Goal: Task Accomplishment & Management: Manage account settings

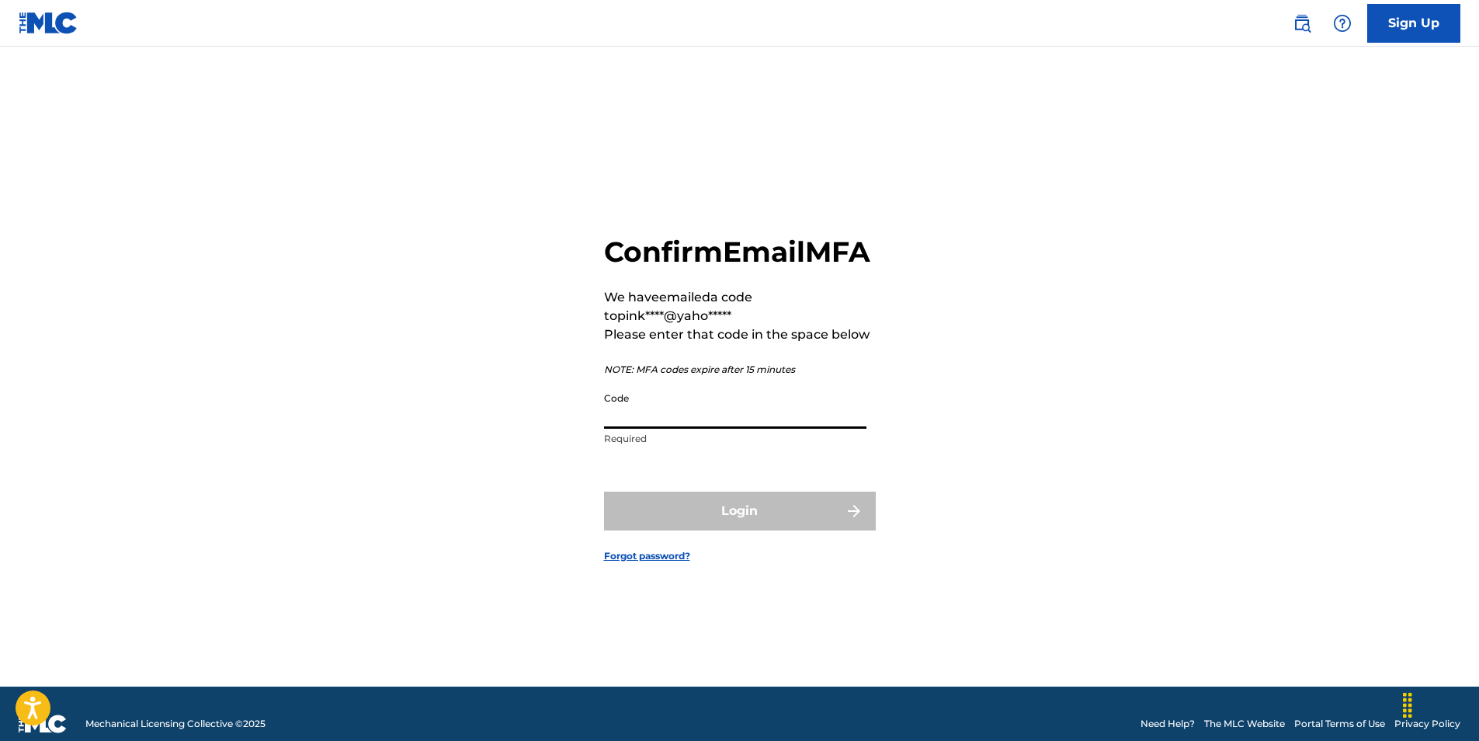
click at [636, 426] on input "Code" at bounding box center [735, 406] width 262 height 44
paste input "600422"
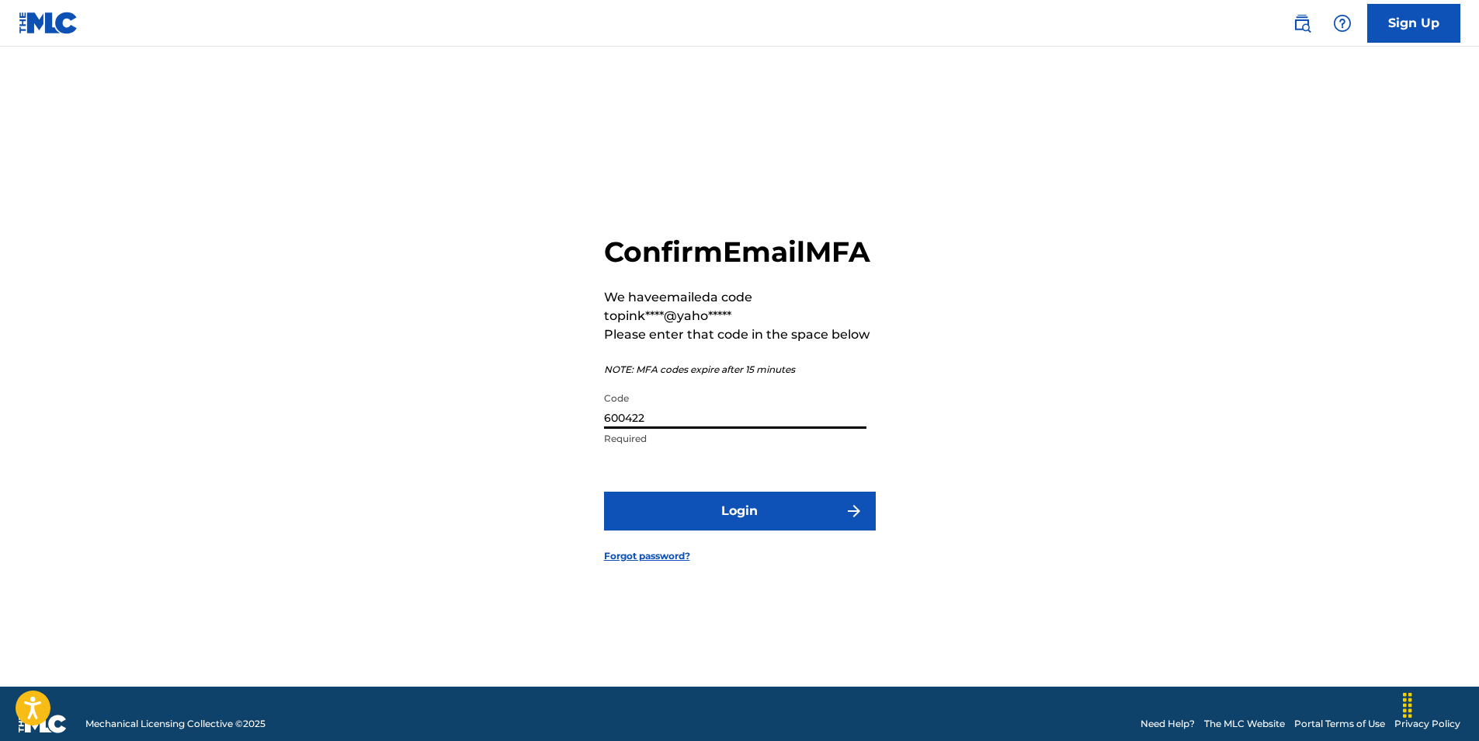
type input "600422"
click at [699, 528] on button "Login" at bounding box center [740, 510] width 272 height 39
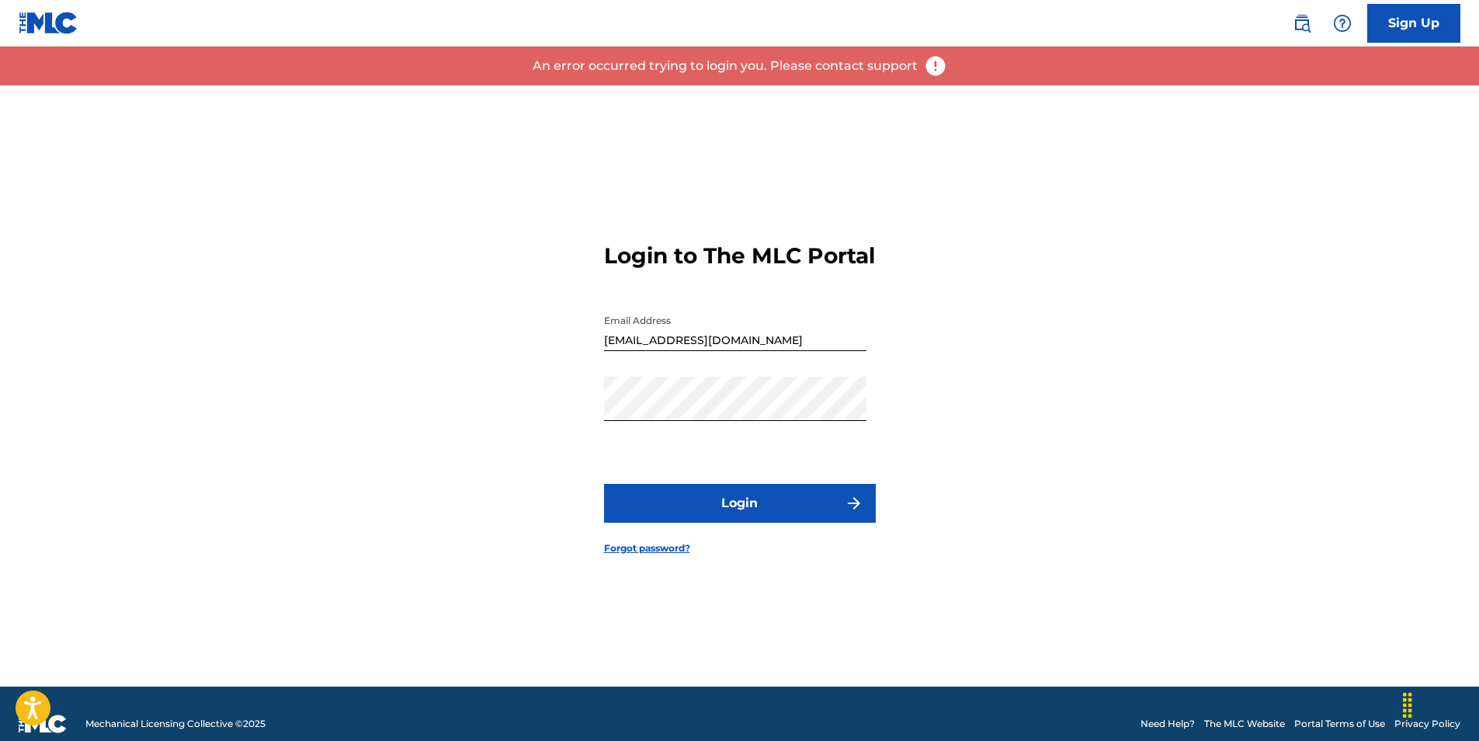
click at [703, 522] on button "Login" at bounding box center [740, 503] width 272 height 39
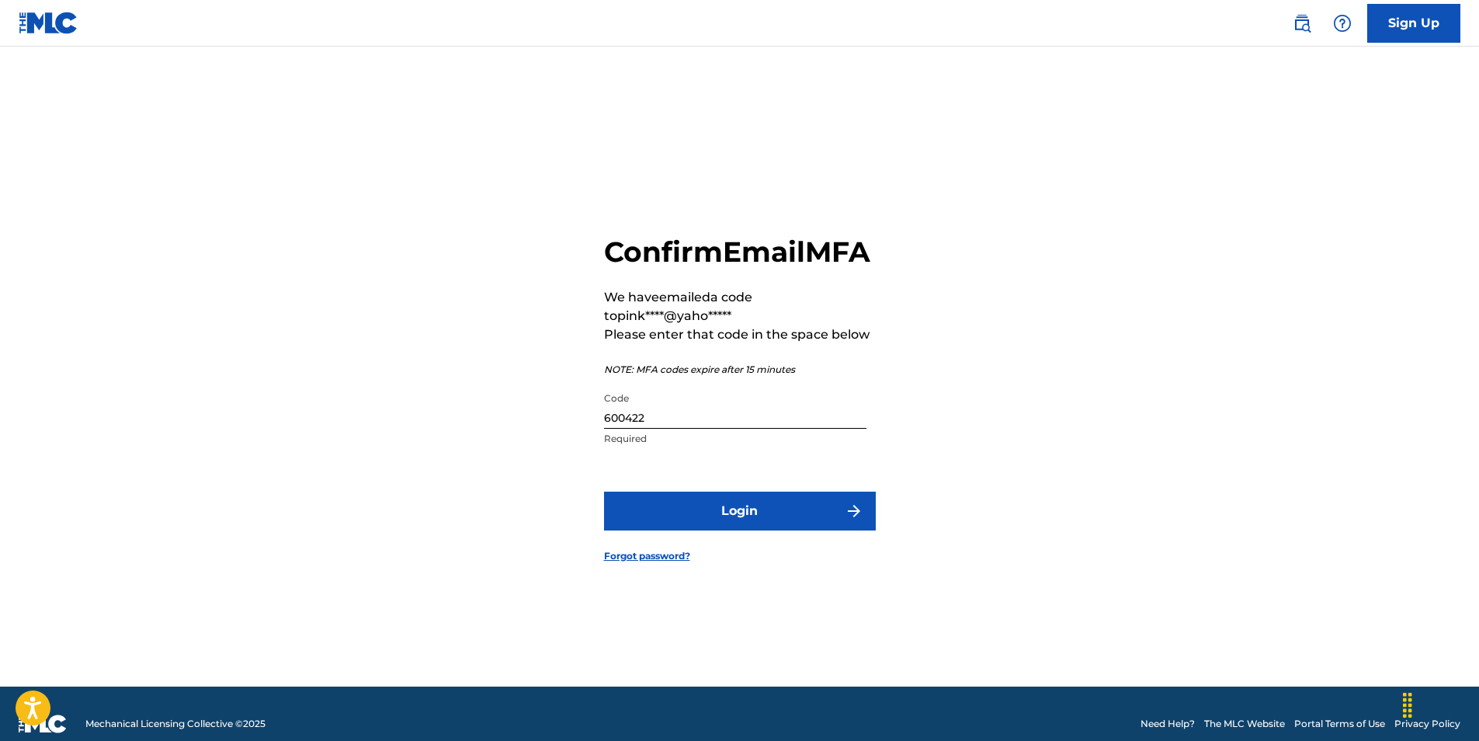
click at [714, 522] on button "Login" at bounding box center [740, 510] width 272 height 39
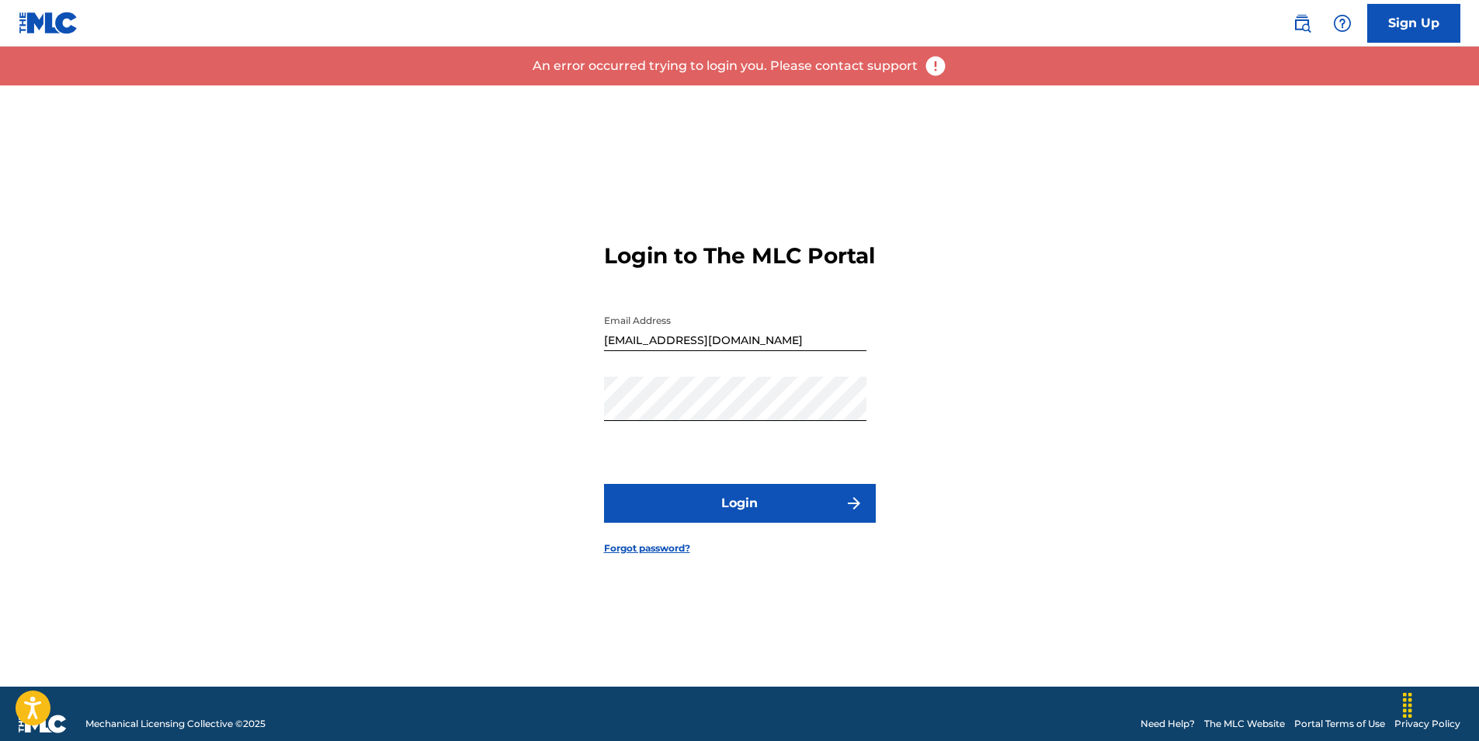
click at [714, 522] on button "Login" at bounding box center [740, 503] width 272 height 39
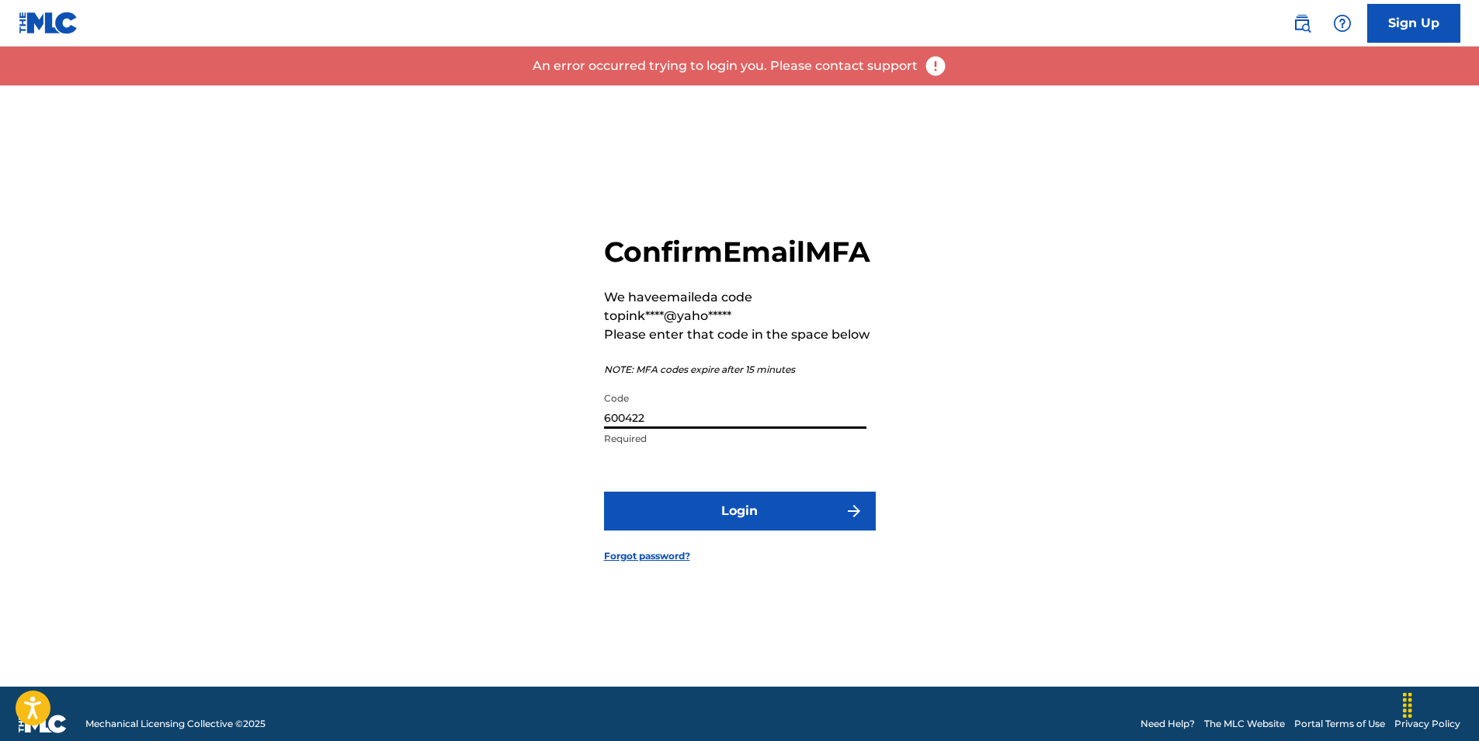
drag, startPoint x: 656, startPoint y: 435, endPoint x: 537, endPoint y: 435, distance: 118.8
click at [537, 435] on div "Confirm Email MFA We have emailed a code to pink****@yaho***** Please enter tha…" at bounding box center [739, 385] width 1087 height 601
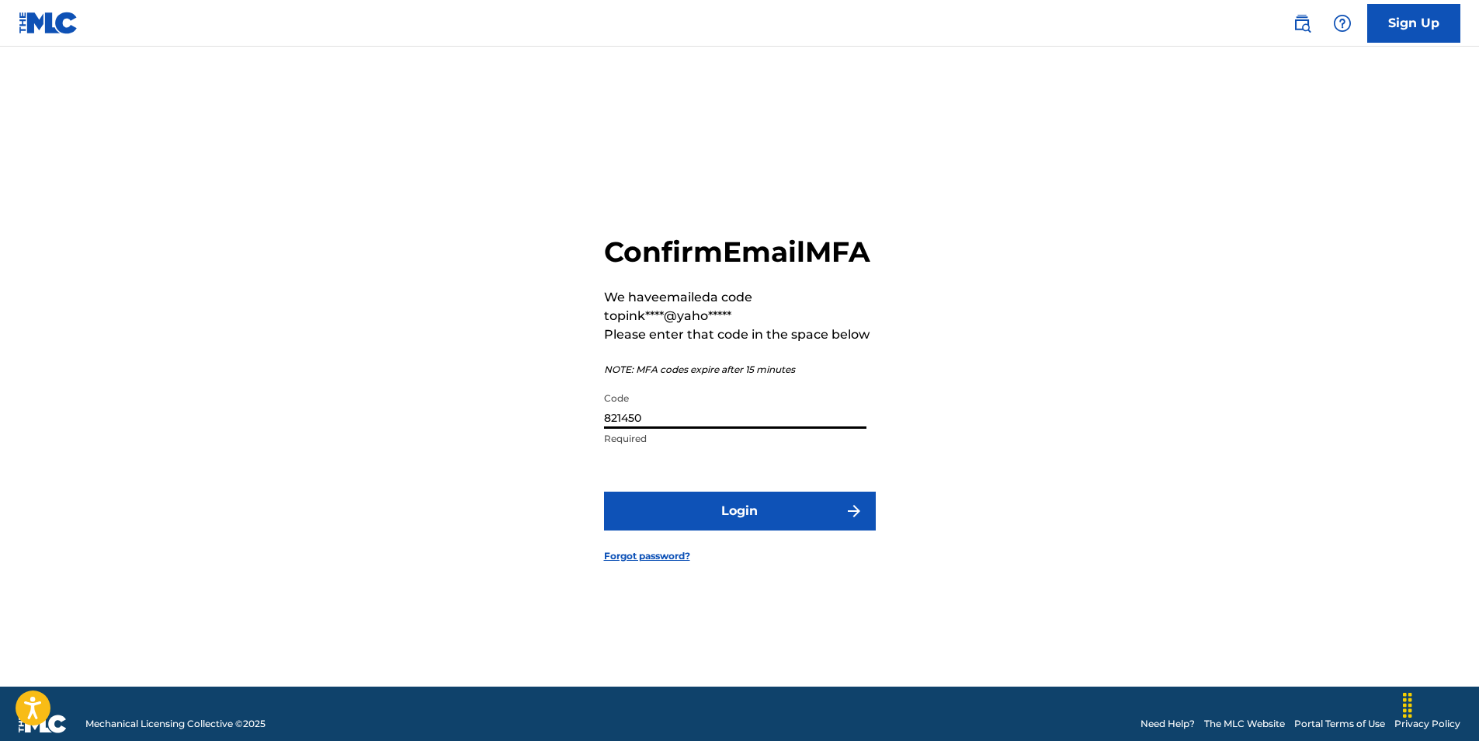
type input "821450"
click at [604, 491] on button "Login" at bounding box center [740, 510] width 272 height 39
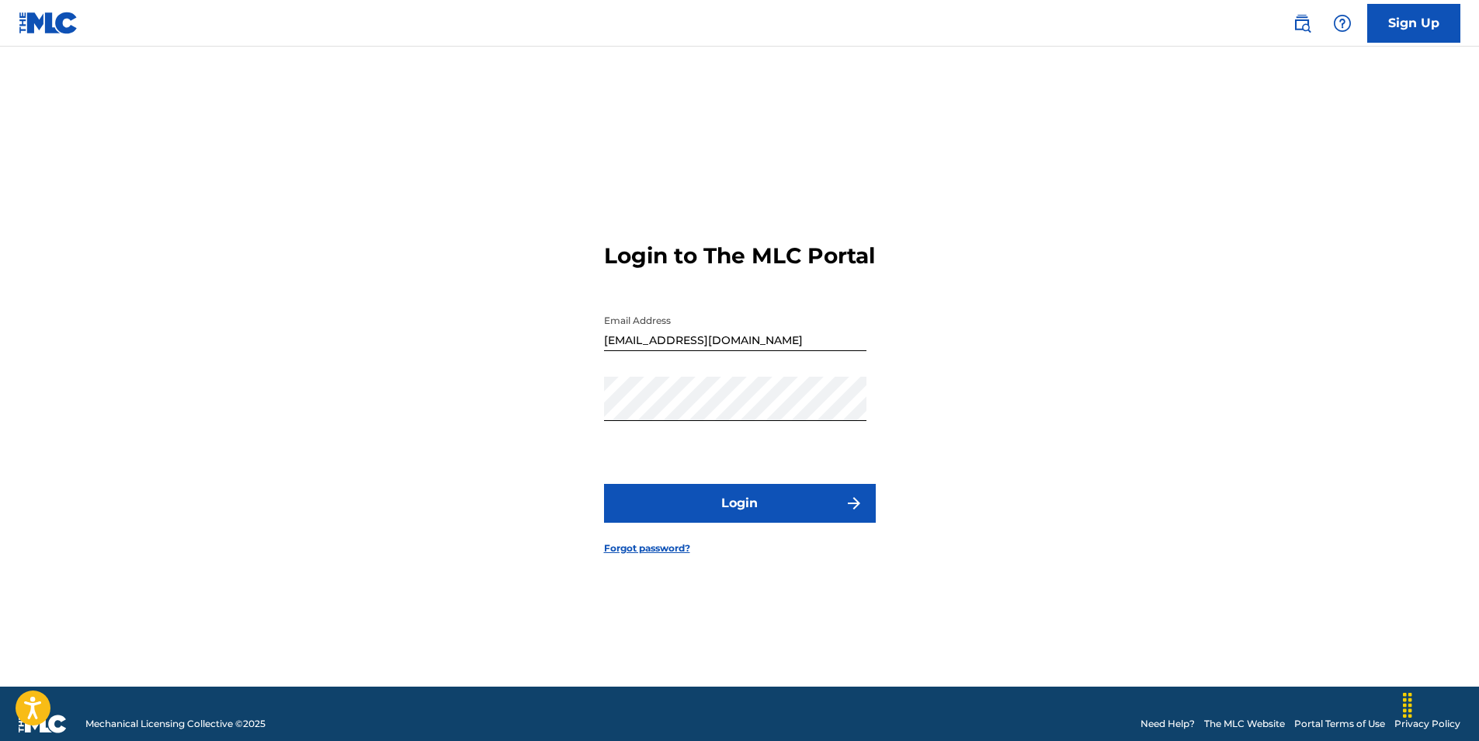
click at [730, 513] on button "Login" at bounding box center [740, 503] width 272 height 39
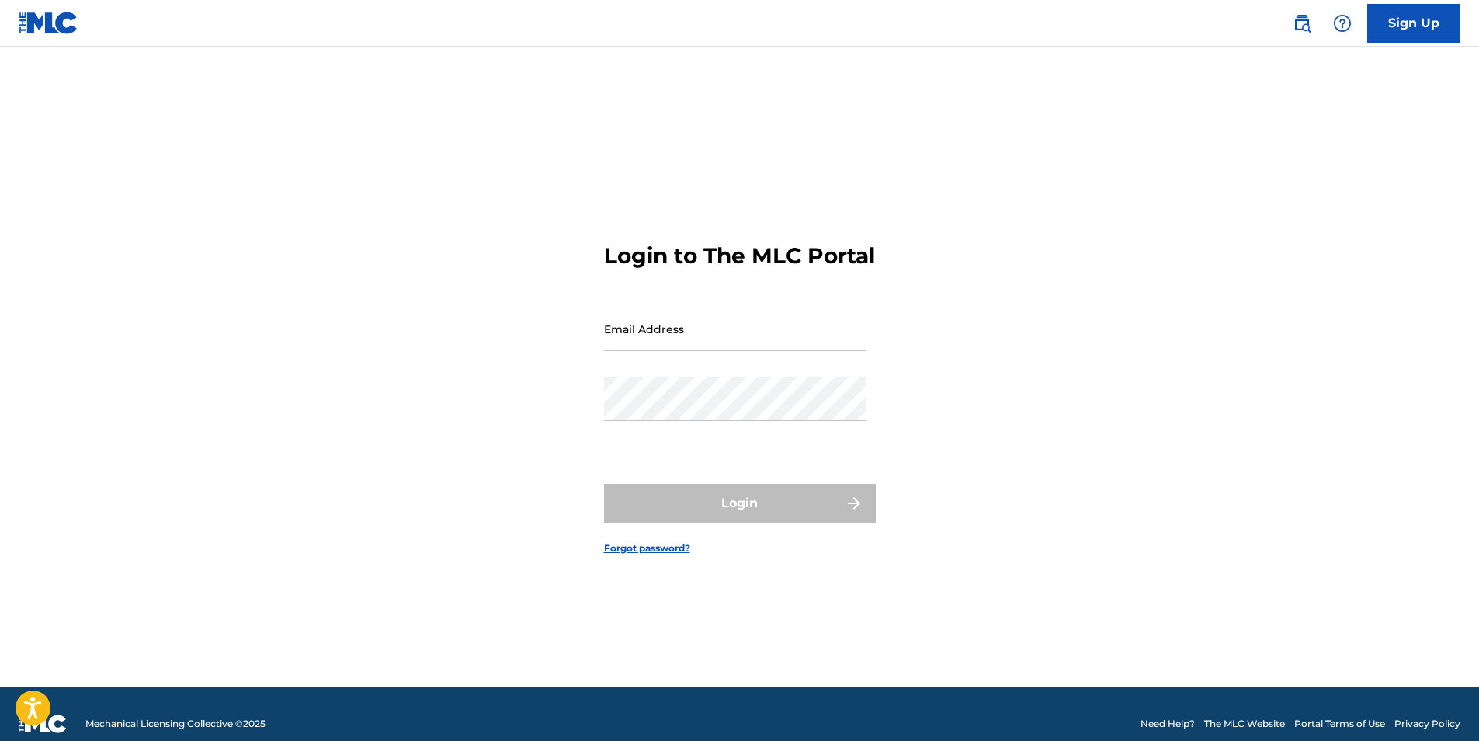
click at [648, 351] on input "Email Address" at bounding box center [735, 329] width 262 height 44
type input "[EMAIL_ADDRESS][DOMAIN_NAME]"
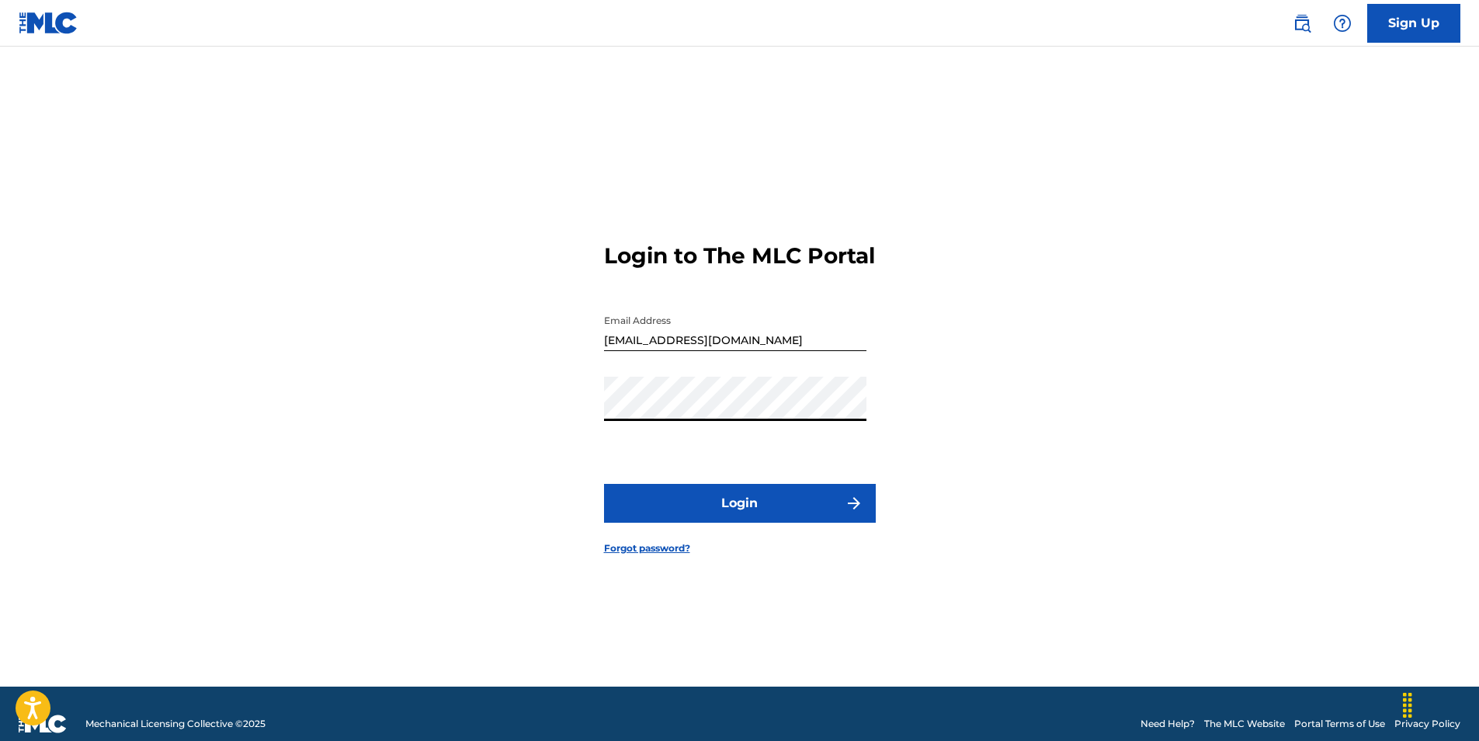
click at [604, 484] on button "Login" at bounding box center [740, 503] width 272 height 39
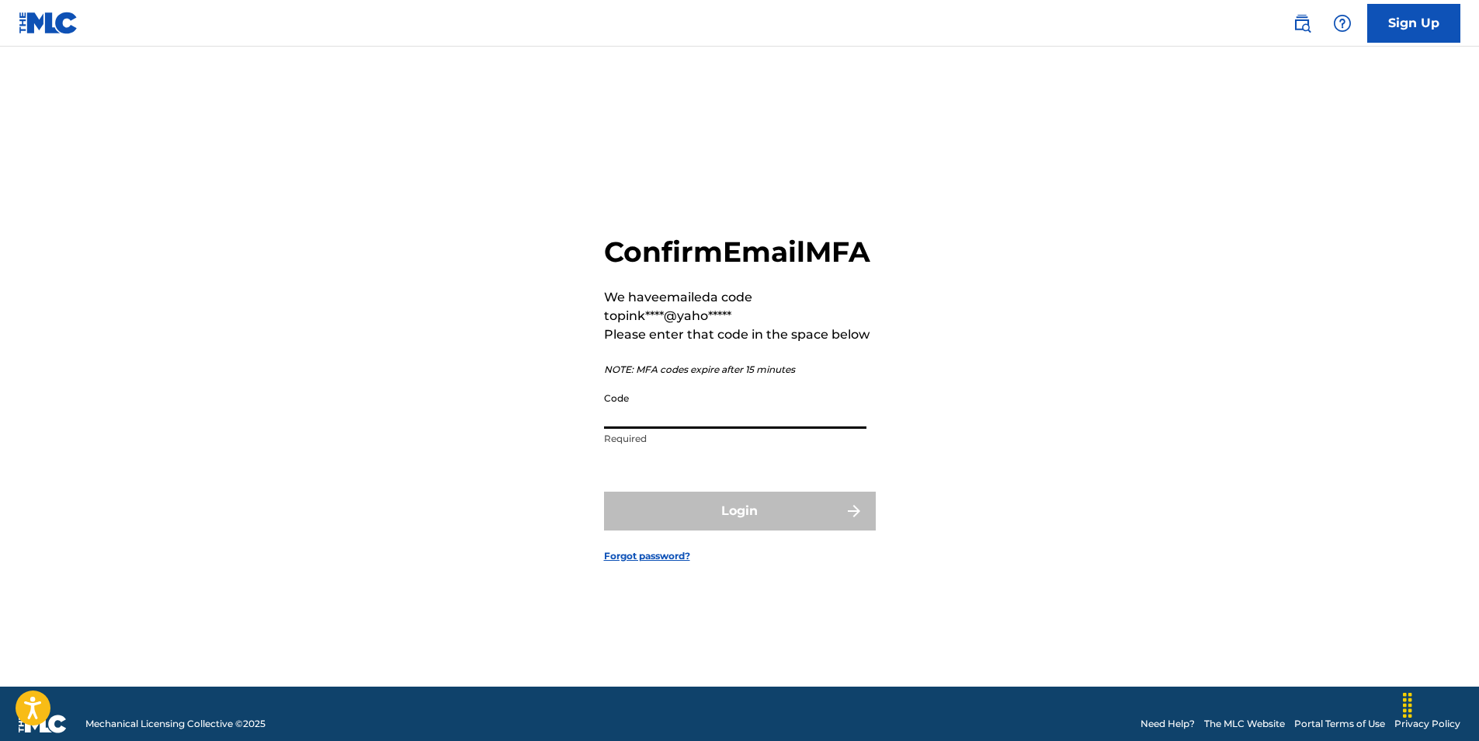
click at [634, 429] on input "Code" at bounding box center [735, 406] width 262 height 44
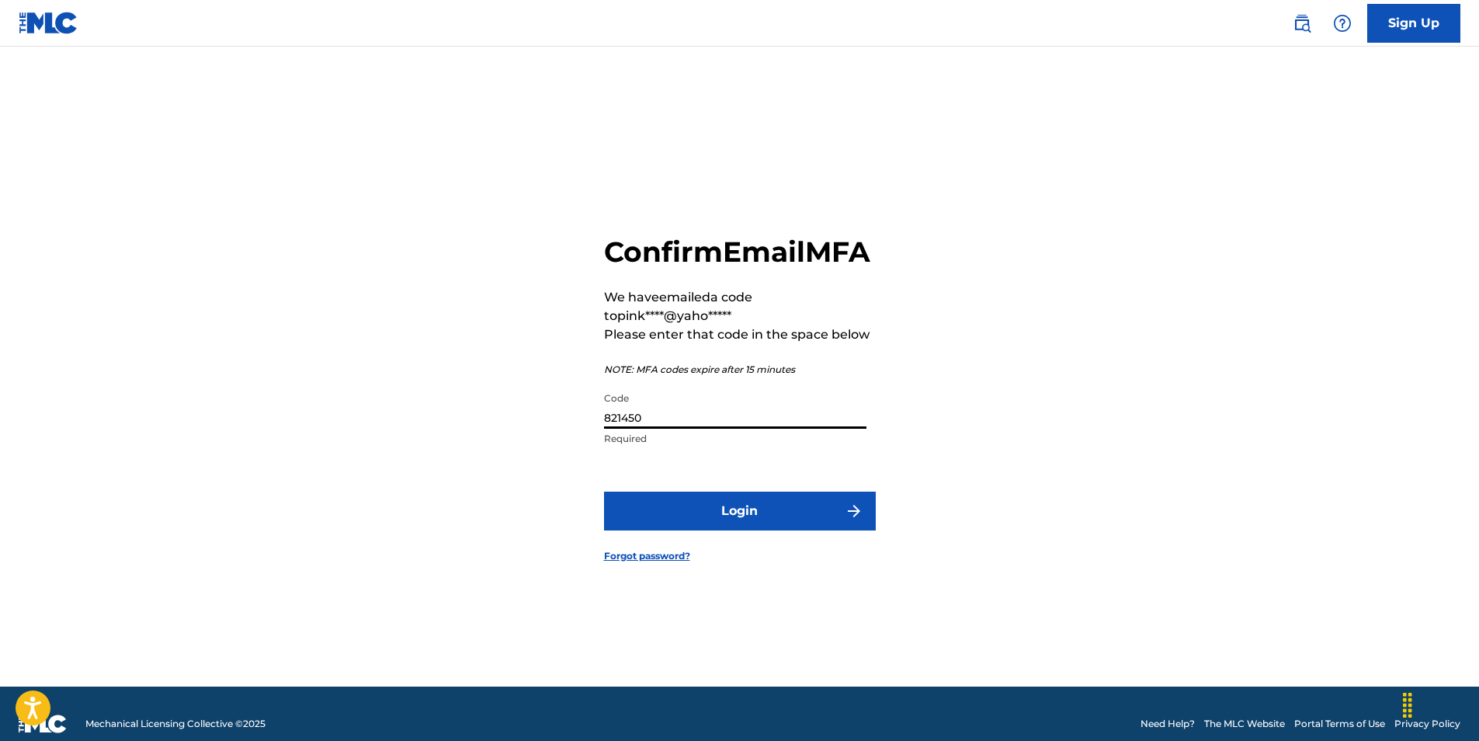
type input "821450"
click at [766, 530] on button "Login" at bounding box center [740, 510] width 272 height 39
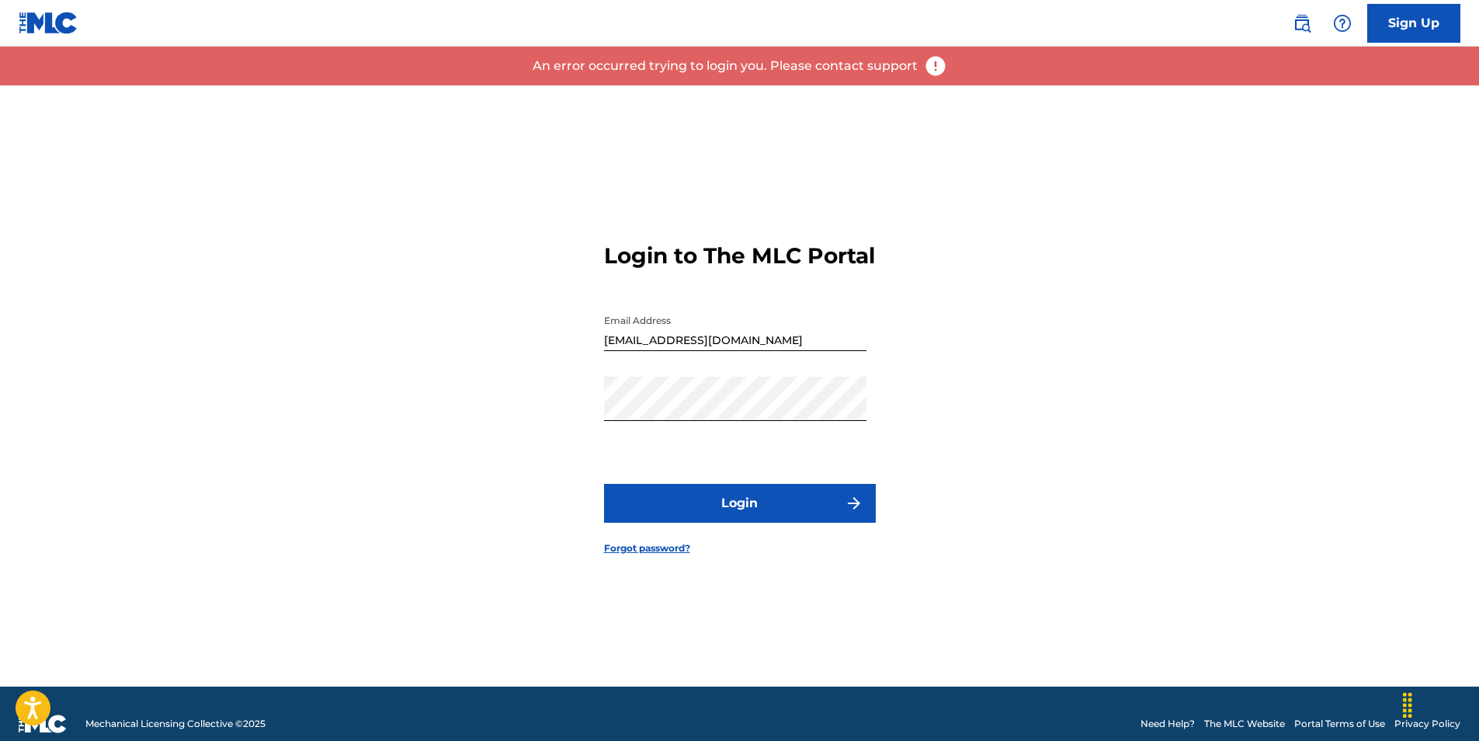
click at [669, 555] on link "Forgot password?" at bounding box center [647, 548] width 86 height 14
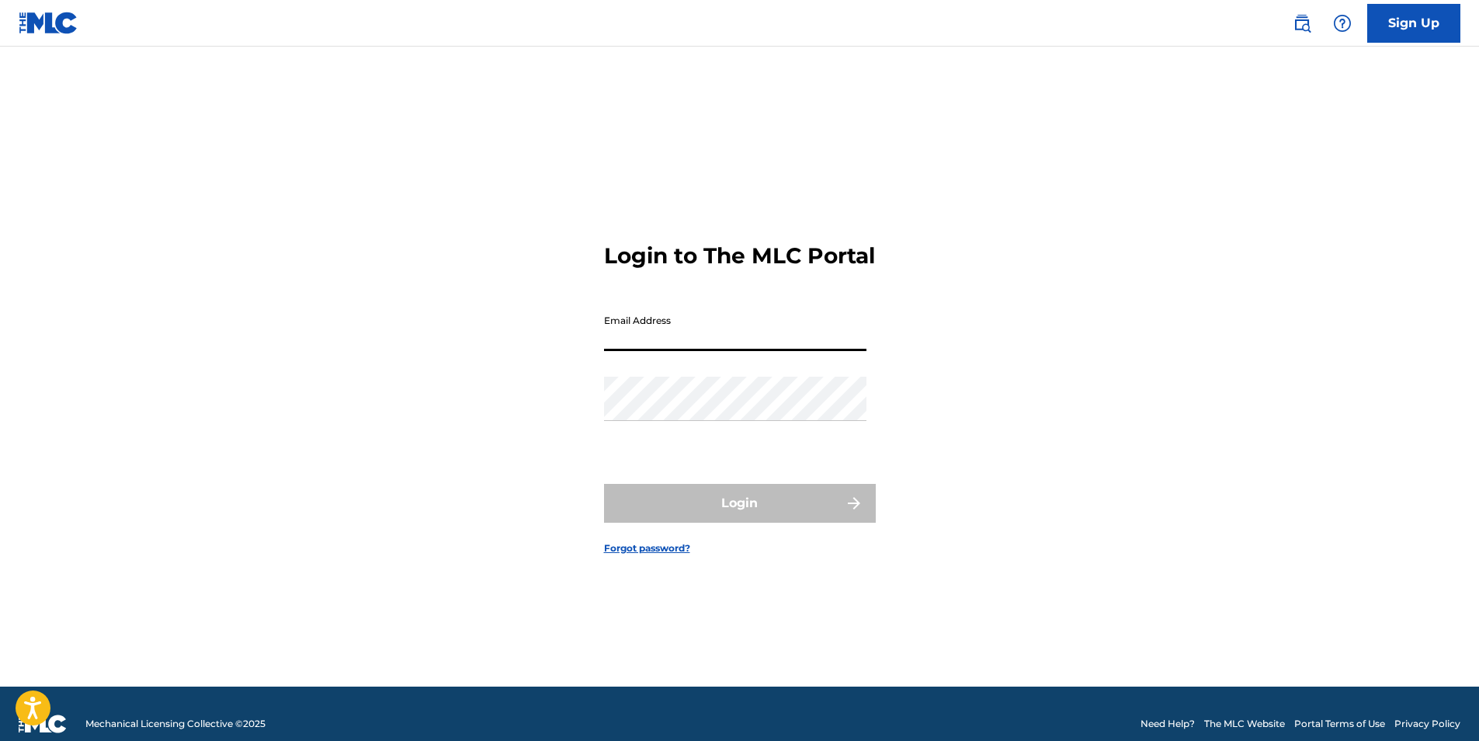
click at [634, 349] on input "Email Address" at bounding box center [735, 329] width 262 height 44
type input "[EMAIL_ADDRESS][DOMAIN_NAME]"
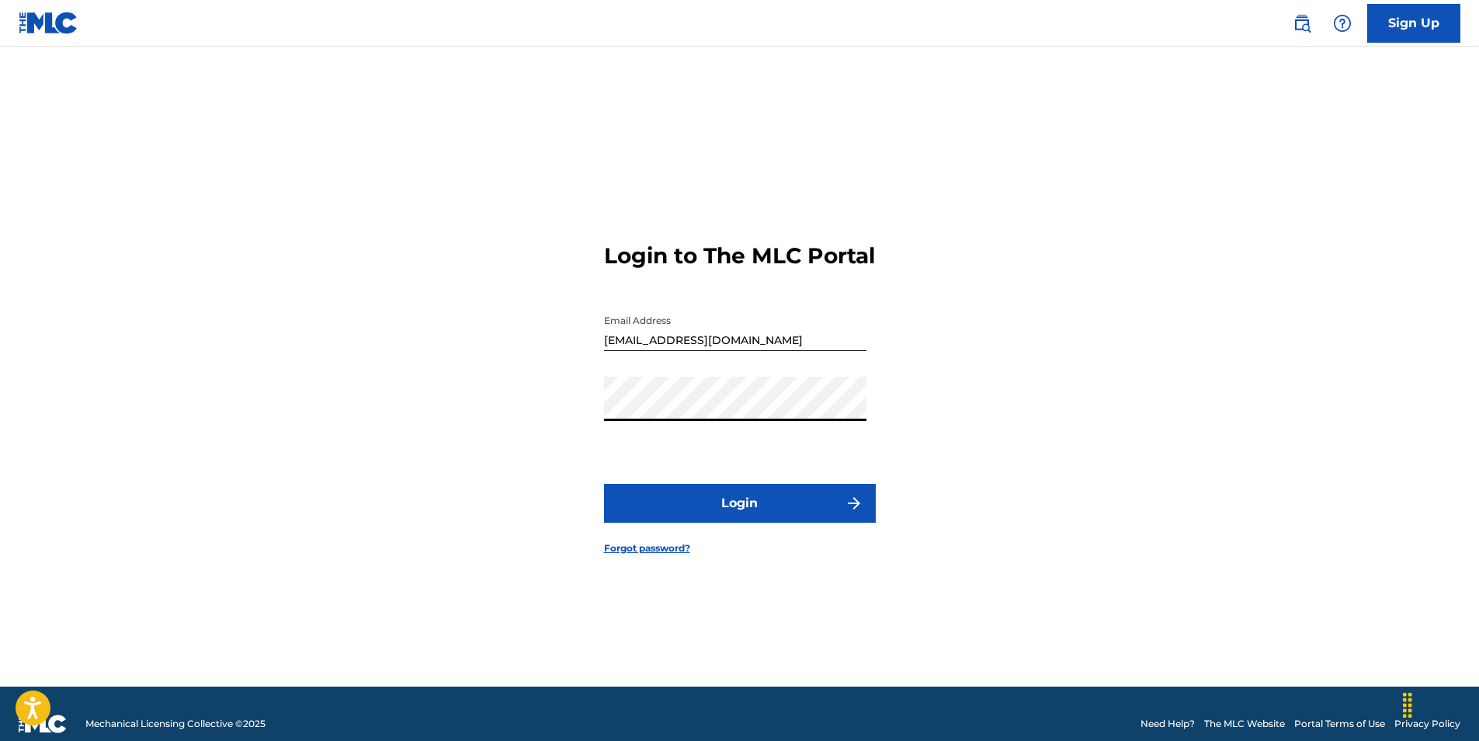
click at [729, 514] on button "Login" at bounding box center [740, 503] width 272 height 39
click at [568, 413] on div "Login to The MLC Portal Email Address pinkydsn@yahoo.com Password Login Forgot …" at bounding box center [739, 385] width 1087 height 601
click at [604, 484] on button "Login" at bounding box center [740, 503] width 272 height 39
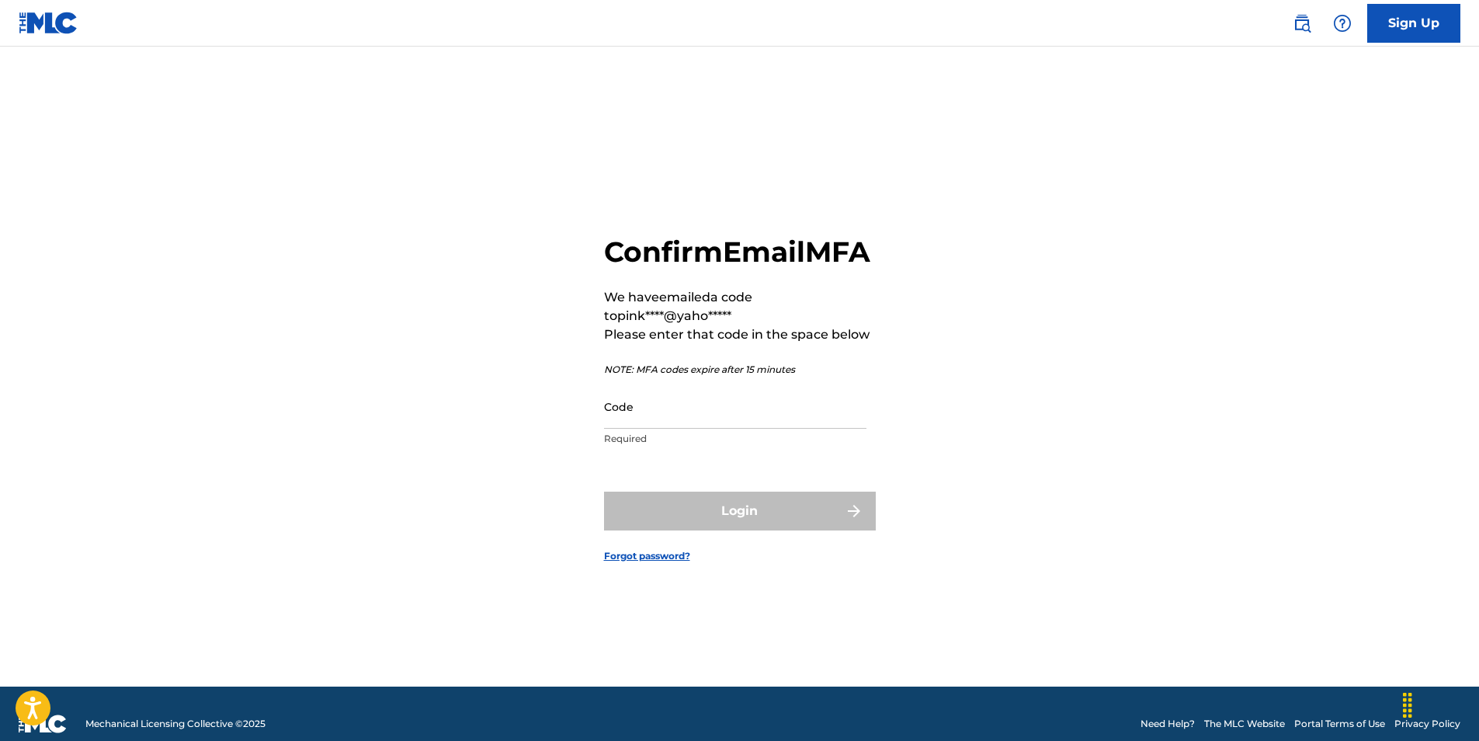
click at [625, 429] on input "Code" at bounding box center [735, 406] width 262 height 44
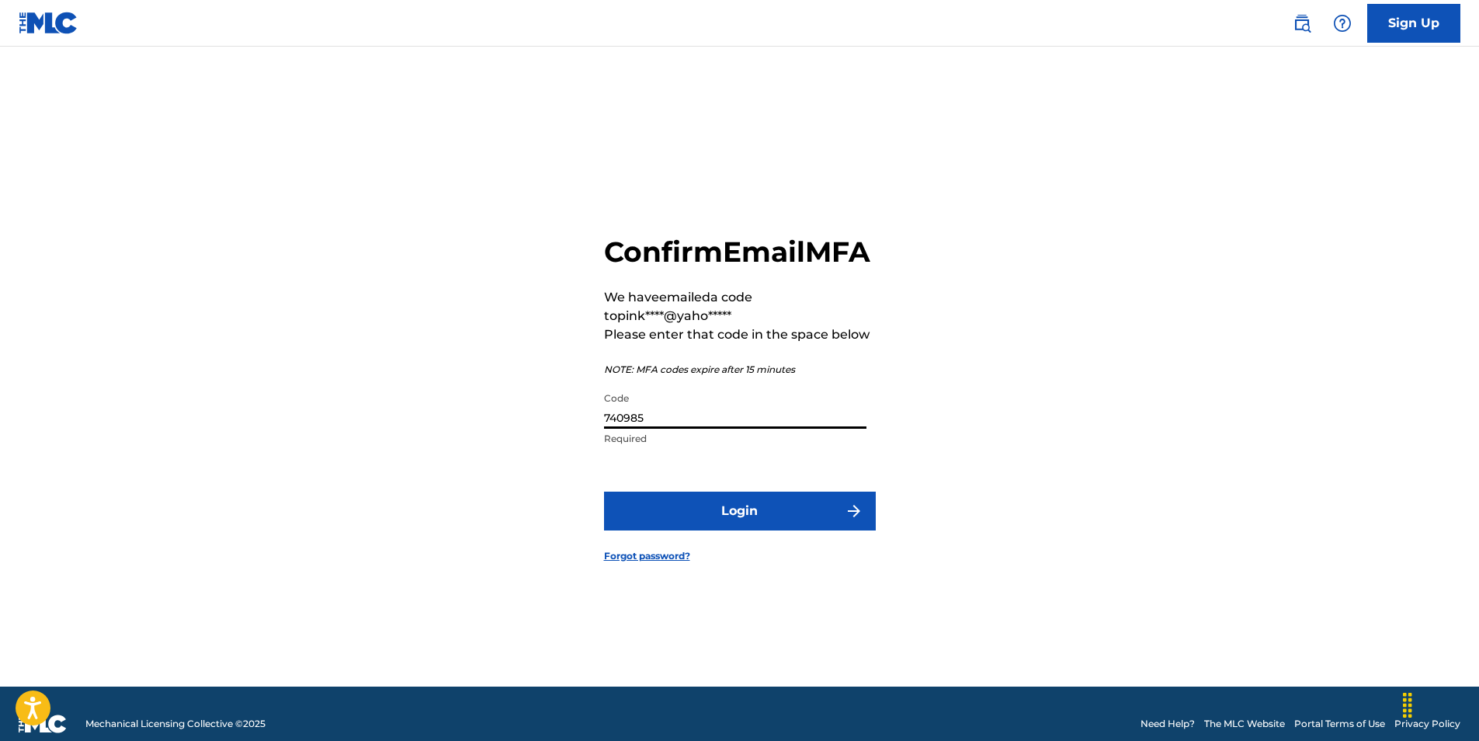
type input "740985"
click at [731, 521] on button "Login" at bounding box center [740, 510] width 272 height 39
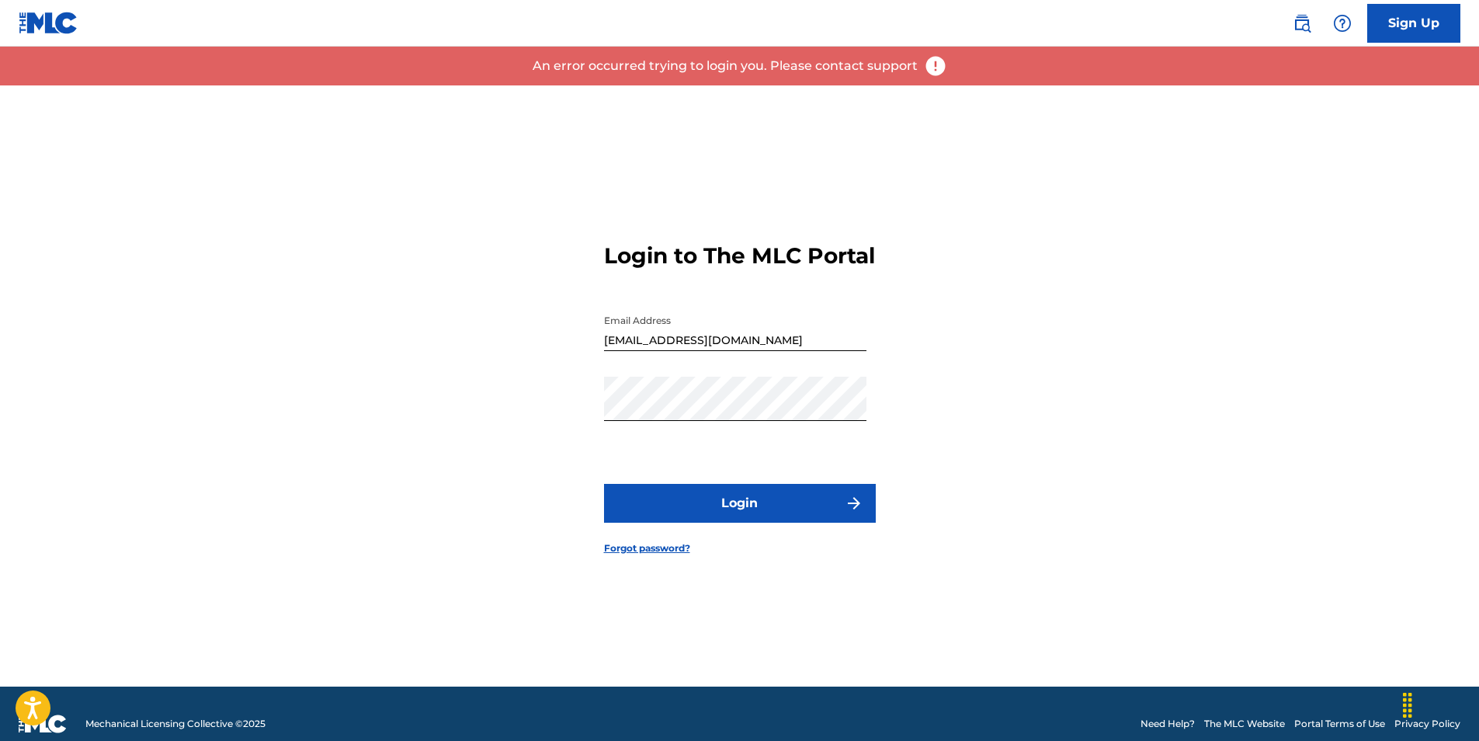
click at [731, 521] on button "Login" at bounding box center [740, 503] width 272 height 39
